Goal: Browse casually

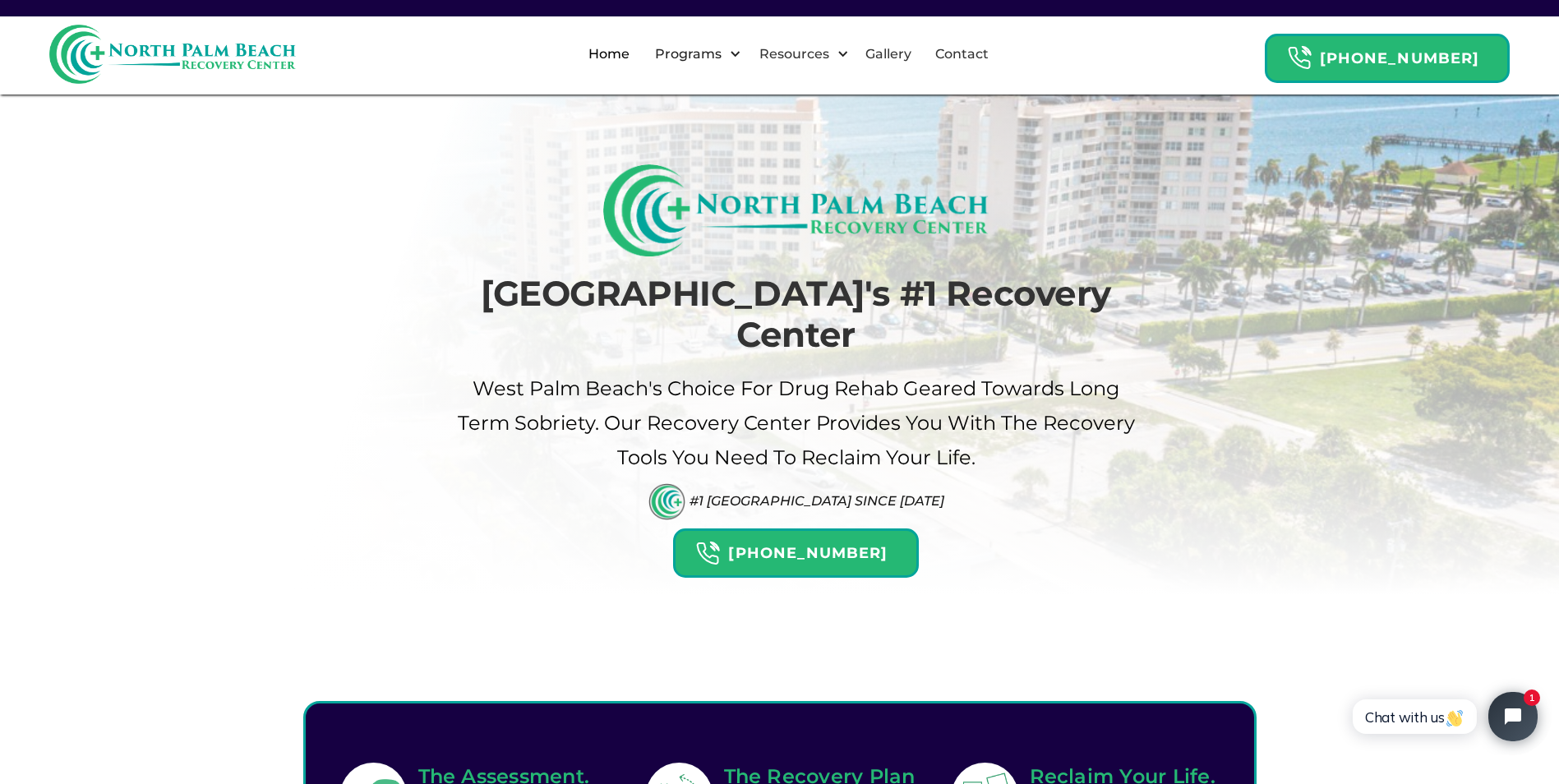
click at [535, 283] on h1 "[GEOGRAPHIC_DATA]'s #1 Recovery Center" at bounding box center [797, 315] width 683 height 83
click at [522, 287] on h1 "[GEOGRAPHIC_DATA]'s #1 Recovery Center" at bounding box center [797, 315] width 683 height 83
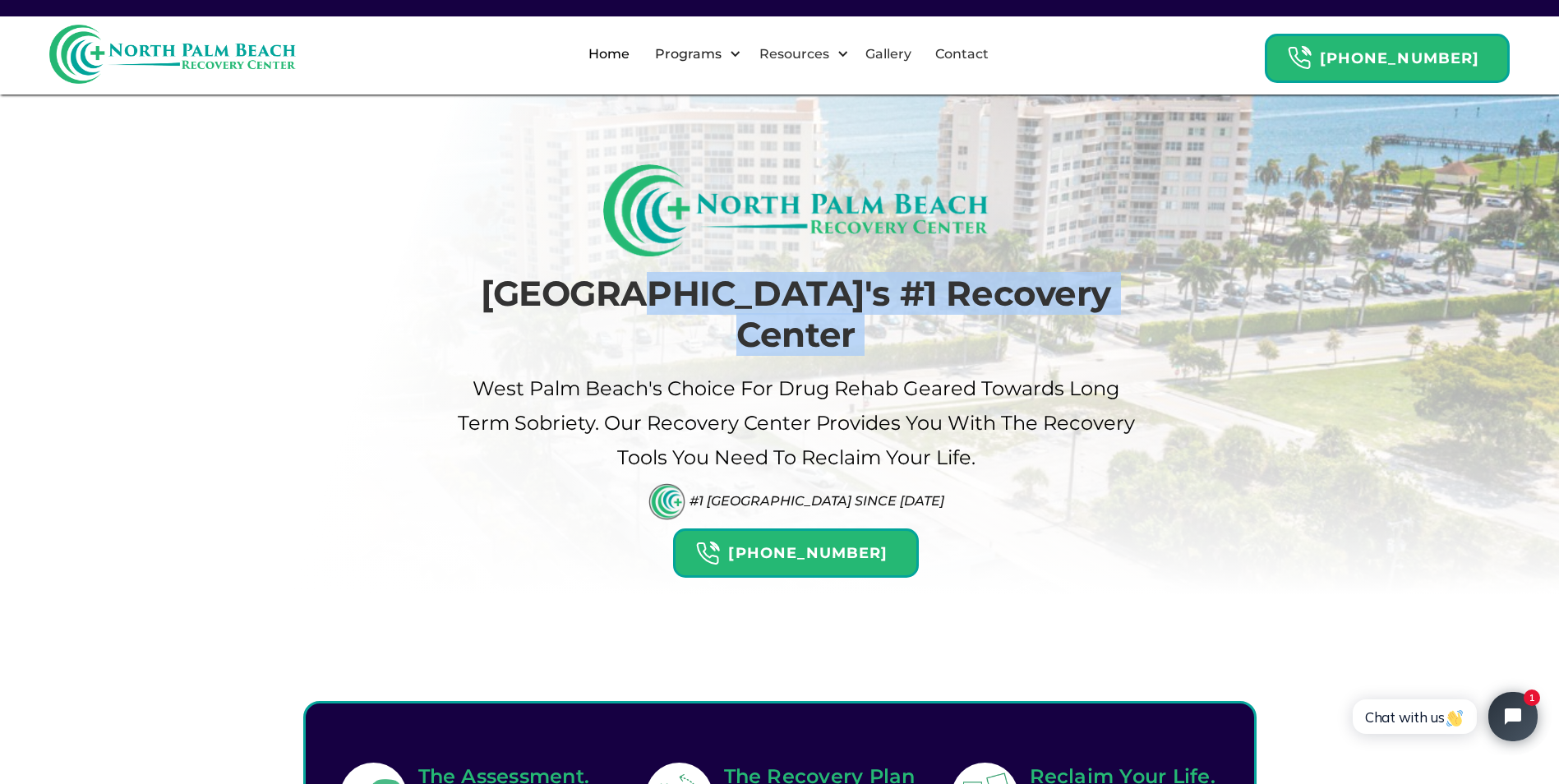
drag, startPoint x: 472, startPoint y: 337, endPoint x: 645, endPoint y: 311, distance: 174.9
click at [645, 311] on div "[GEOGRAPHIC_DATA]'s #1 Recovery Center [GEOGRAPHIC_DATA]'s Choice For drug Reha…" at bounding box center [780, 371] width 715 height 414
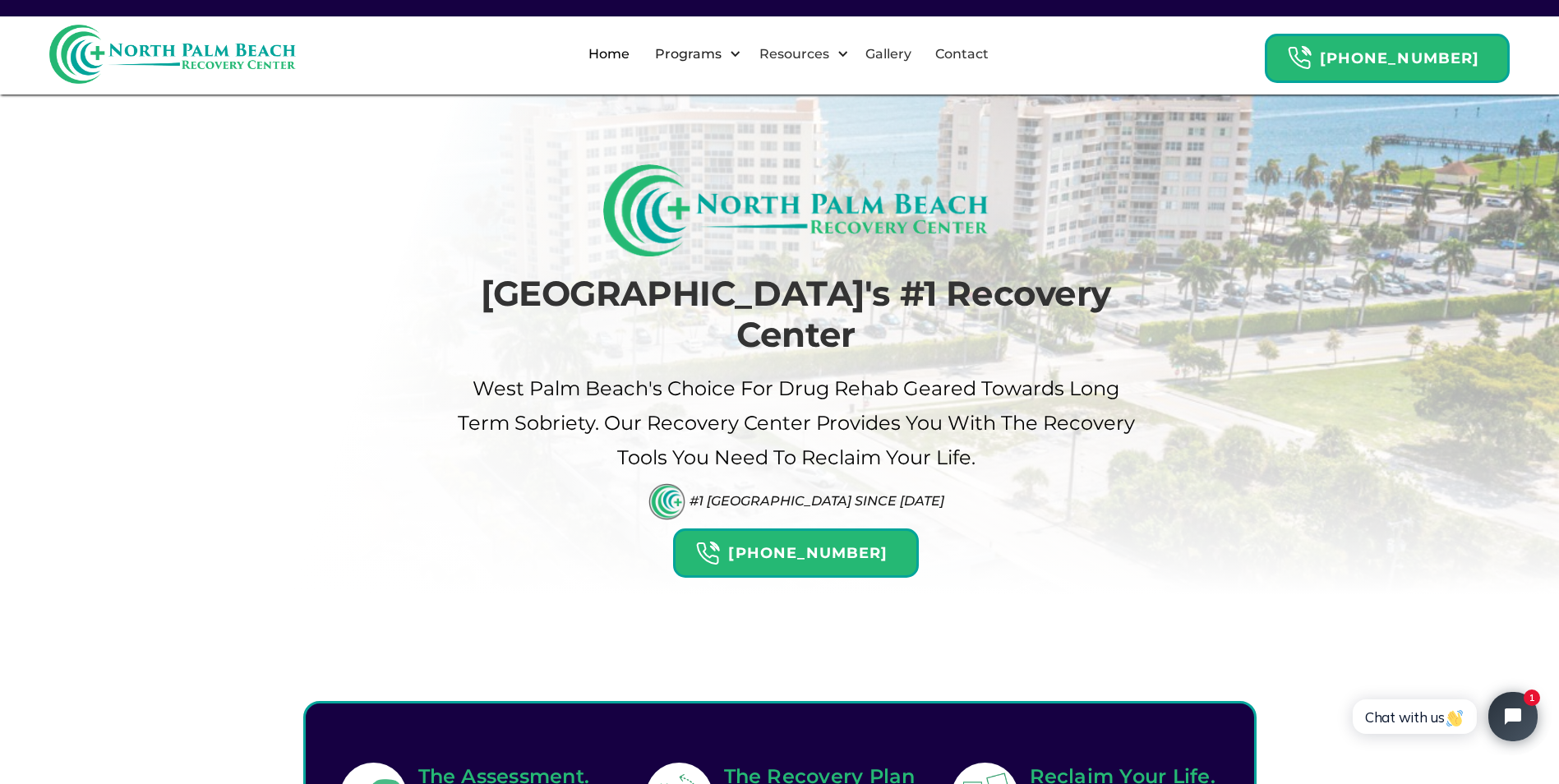
drag, startPoint x: 645, startPoint y: 311, endPoint x: 596, endPoint y: 337, distance: 55.5
click at [601, 371] on p "West palm beach's Choice For drug Rehab Geared Towards Long term sobriety. Our …" at bounding box center [797, 422] width 683 height 103
click at [543, 274] on h1 "[GEOGRAPHIC_DATA]'s #1 Recovery Center" at bounding box center [797, 315] width 683 height 83
click at [544, 274] on h1 "[GEOGRAPHIC_DATA]'s #1 Recovery Center" at bounding box center [797, 315] width 683 height 83
